Goal: Information Seeking & Learning: Find specific fact

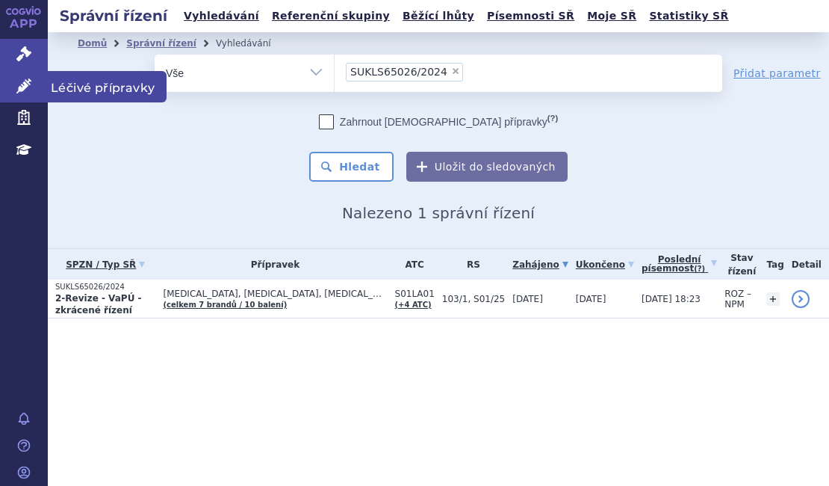
click at [30, 86] on icon at bounding box center [23, 85] width 15 height 15
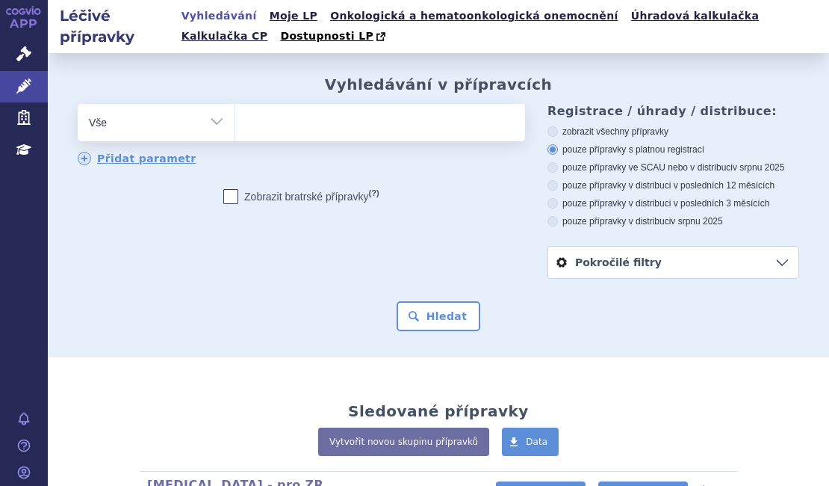
click at [318, 108] on ul at bounding box center [377, 119] width 285 height 31
click at [235, 108] on select at bounding box center [235, 121] width 1 height 37
click at [315, 125] on ul at bounding box center [377, 119] width 285 height 31
click at [235, 125] on select at bounding box center [235, 121] width 1 height 37
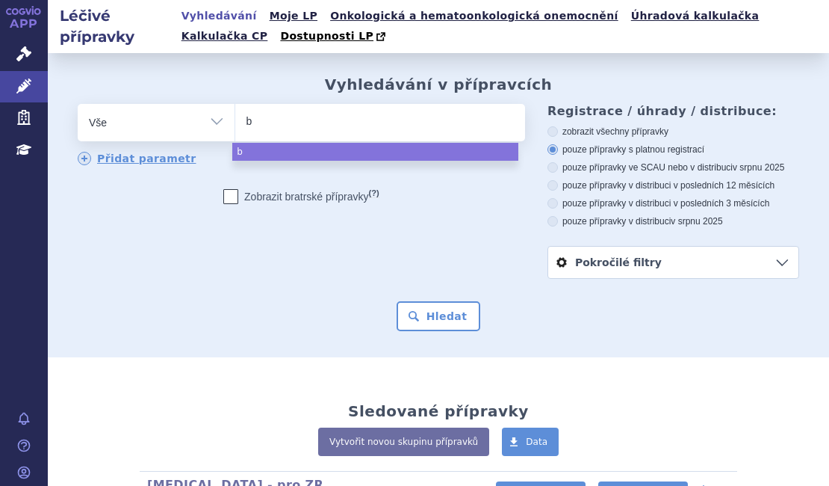
type input "be"
type input "bey"
type input "beyf"
type input "beyfo"
type input "beyfort"
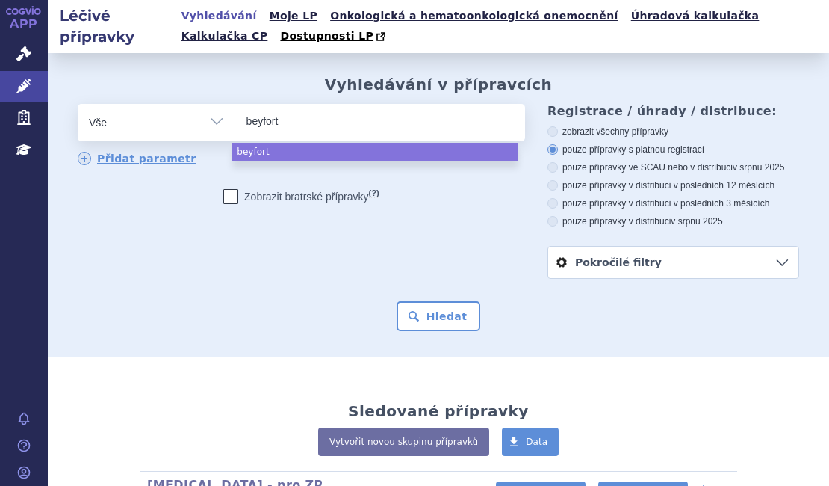
type input "beyfortu"
type input "beyfortus"
select select "beyfortus"
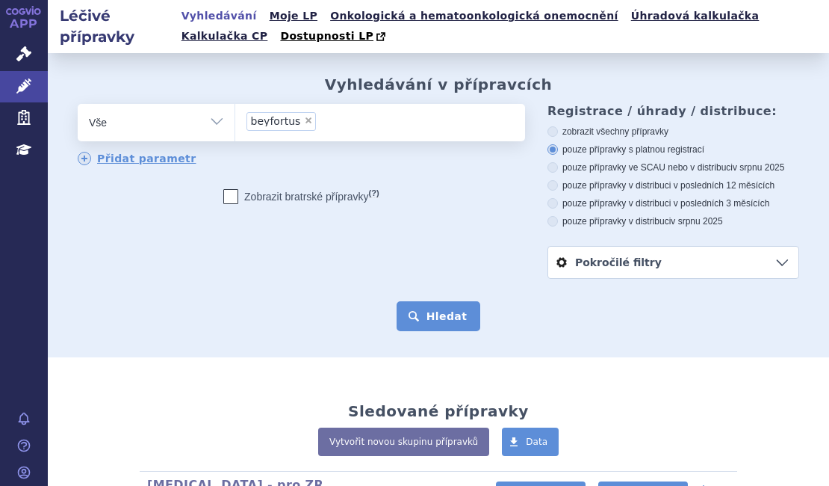
click at [454, 318] on button "Hledat" at bounding box center [439, 316] width 84 height 30
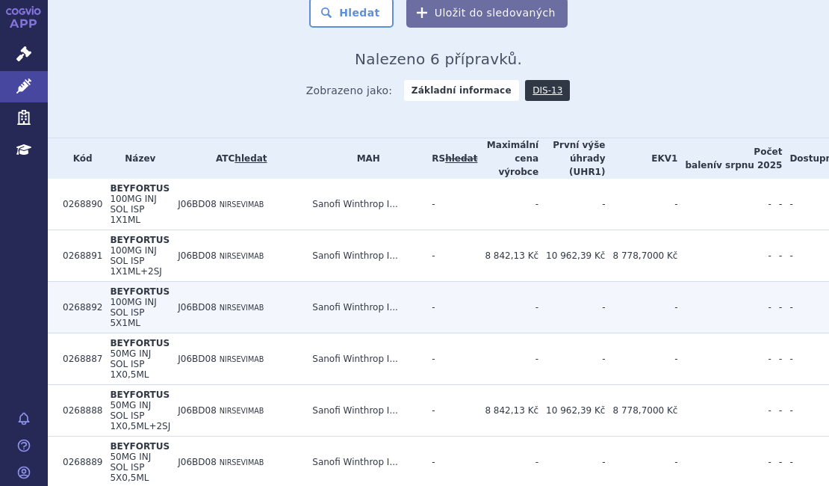
scroll to position [304, 0]
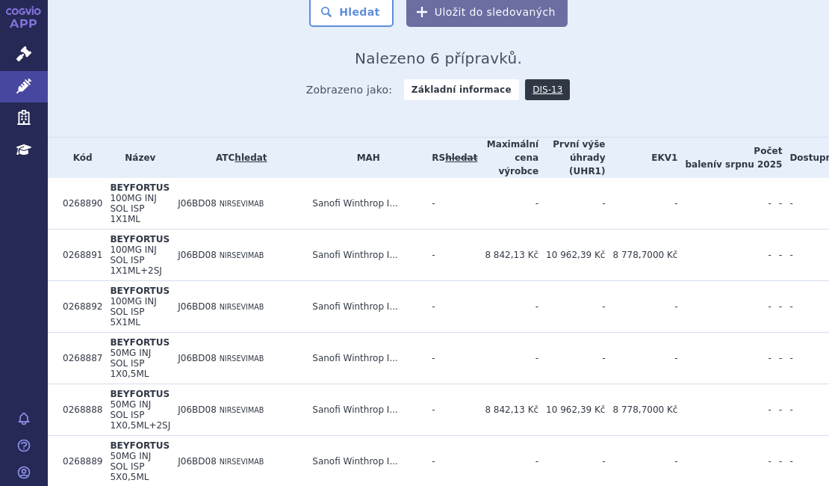
drag, startPoint x: 155, startPoint y: 78, endPoint x: 164, endPoint y: 81, distance: 8.7
click at [156, 78] on div "Zobrazeno jako: Základní informace DIS-13" at bounding box center [439, 88] width 722 height 43
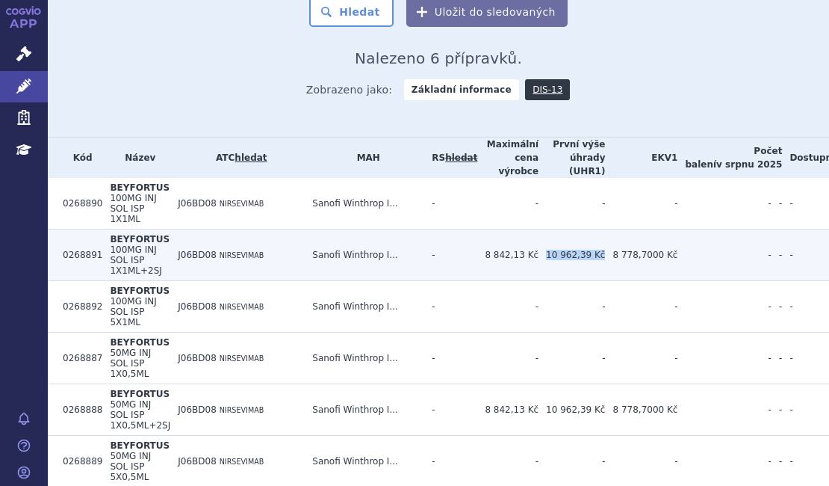
drag, startPoint x: 539, startPoint y: 242, endPoint x: 590, endPoint y: 245, distance: 50.1
click at [590, 245] on td "10 962,39 Kč" at bounding box center [572, 255] width 66 height 52
copy td "10 962,39 Kč"
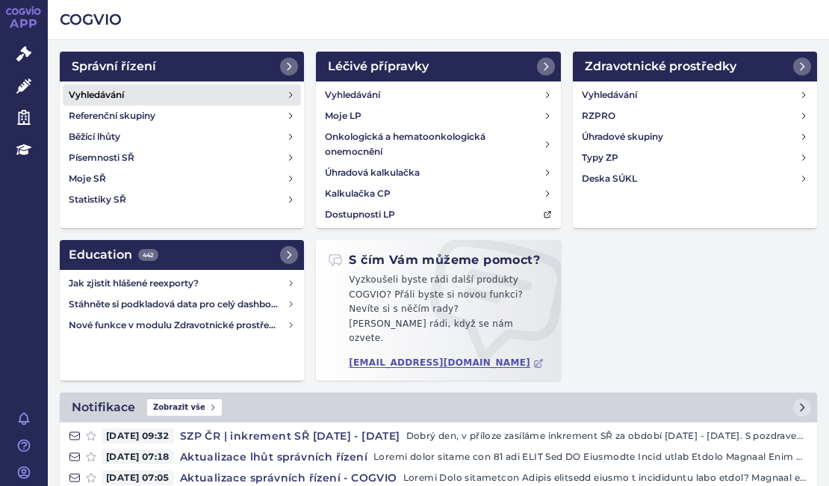
click at [126, 87] on link "Vyhledávání" at bounding box center [182, 94] width 238 height 21
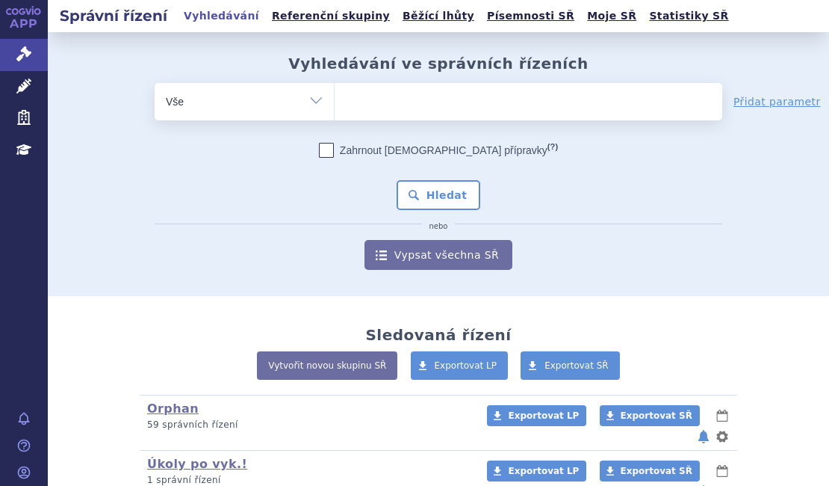
click at [388, 103] on ul at bounding box center [529, 98] width 388 height 31
click at [335, 103] on select at bounding box center [334, 100] width 1 height 37
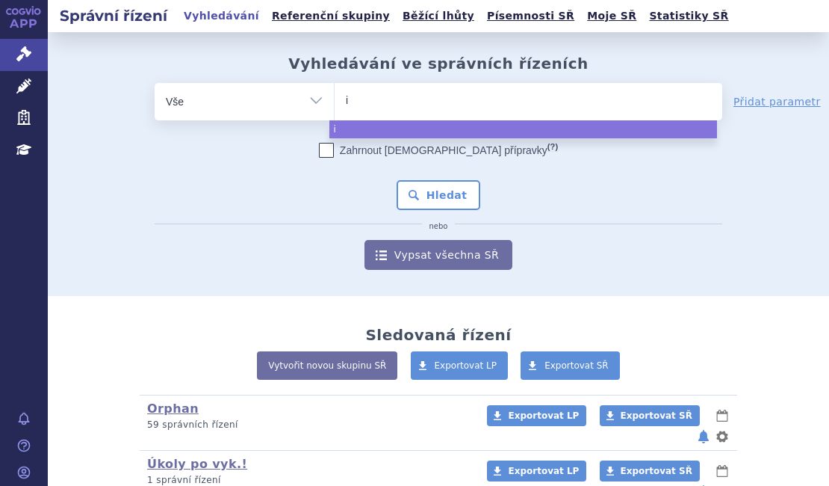
type input "iq"
type input "iqi"
type input "iqir"
type input "iqirvo"
select select "iqirvo"
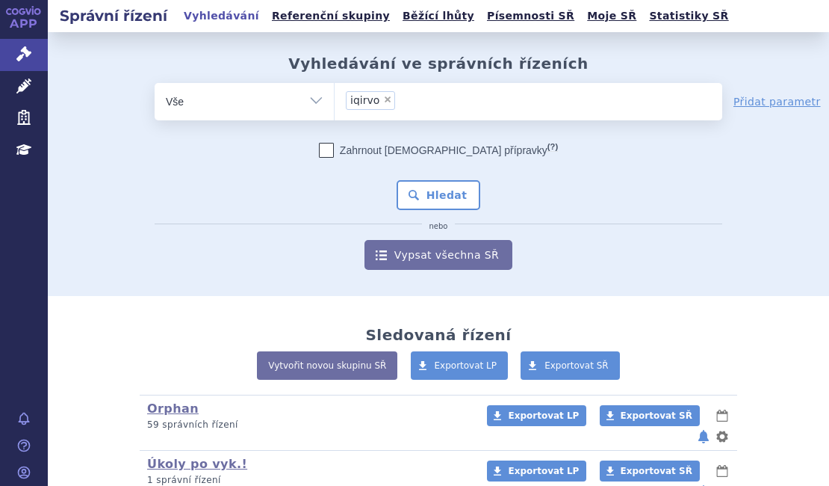
click at [407, 179] on div "Zahrnout bratrské přípravky (?) Hledat nebo Vypsat všechna SŘ" at bounding box center [439, 206] width 568 height 127
click at [409, 187] on button "Hledat" at bounding box center [439, 195] width 84 height 30
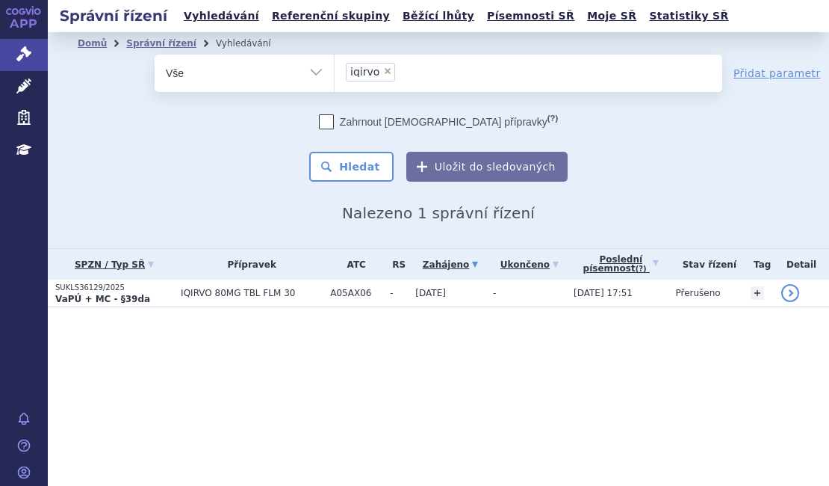
click at [99, 294] on strong "VaPÚ + MC - §39da" at bounding box center [102, 299] width 95 height 10
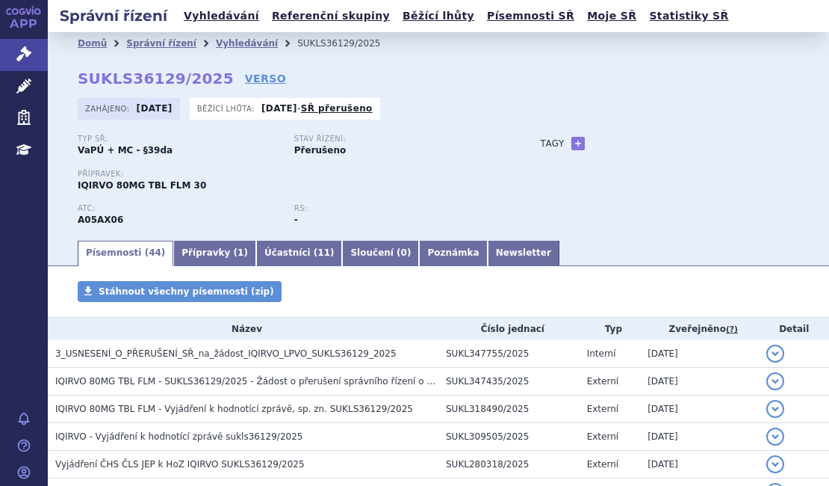
scroll to position [299, 0]
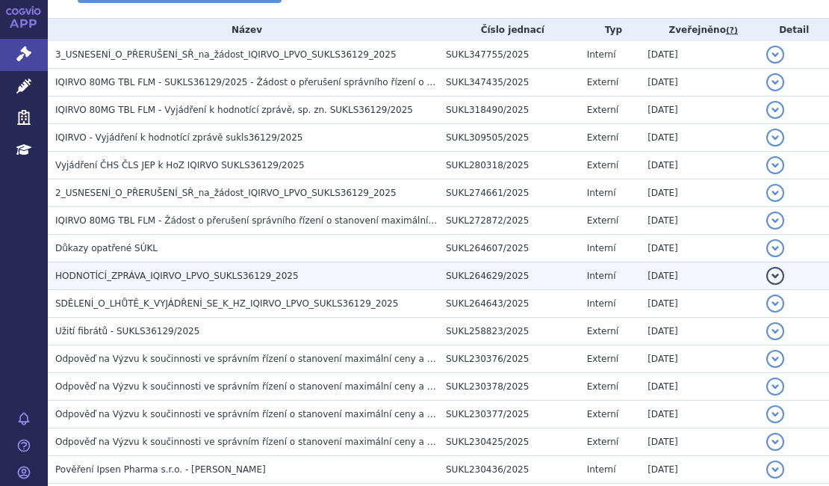
click at [143, 277] on span "HODNOTÍCÍ_ZPRÁVA_IQIRVO_LPVO_SUKLS36129_2025" at bounding box center [177, 275] width 244 height 10
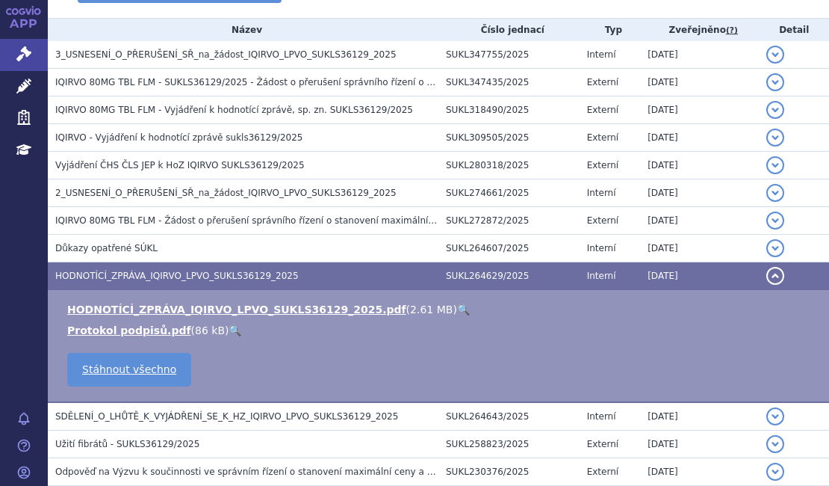
click at [457, 309] on link "🔍" at bounding box center [463, 309] width 13 height 12
